Goal: Find specific page/section: Find specific page/section

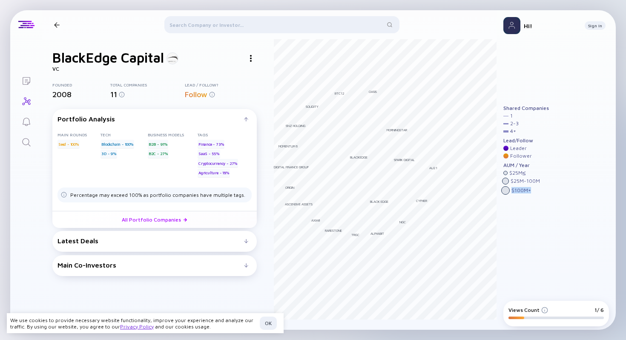
drag, startPoint x: 511, startPoint y: 189, endPoint x: 540, endPoint y: 188, distance: 29.4
click at [540, 188] on div "$ 100M +" at bounding box center [526, 190] width 46 height 9
click at [159, 239] on div "Latest Deals" at bounding box center [150, 241] width 186 height 8
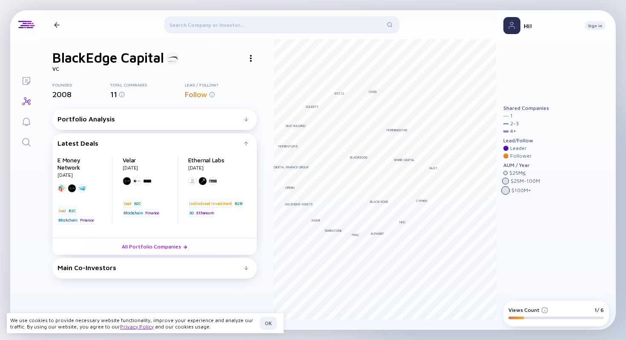
click at [148, 144] on div "Latest Deals" at bounding box center [150, 143] width 186 height 8
click at [157, 141] on div "Latest Deals" at bounding box center [150, 143] width 186 height 8
click at [248, 145] on div at bounding box center [246, 143] width 4 height 4
click at [249, 269] on div "Main Co-Investors" at bounding box center [154, 267] width 194 height 8
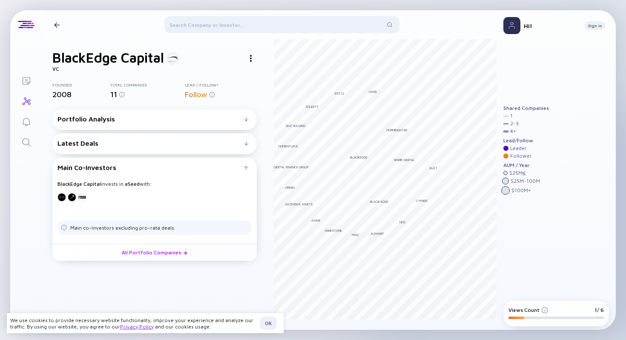
click at [244, 165] on div "Main Co-Investors" at bounding box center [154, 167] width 194 height 8
click at [23, 86] on div "Lists" at bounding box center [26, 81] width 10 height 11
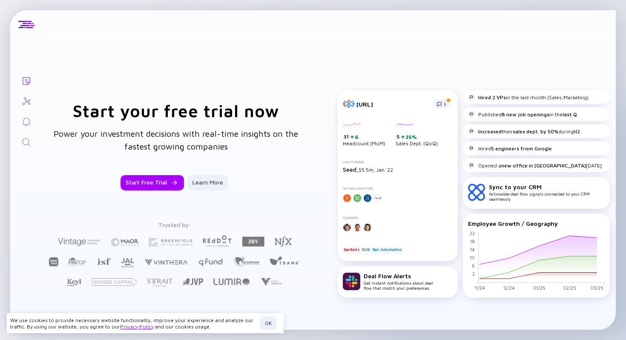
click at [25, 80] on icon "Lists" at bounding box center [27, 81] width 8 height 8
